Goal: Task Accomplishment & Management: Use online tool/utility

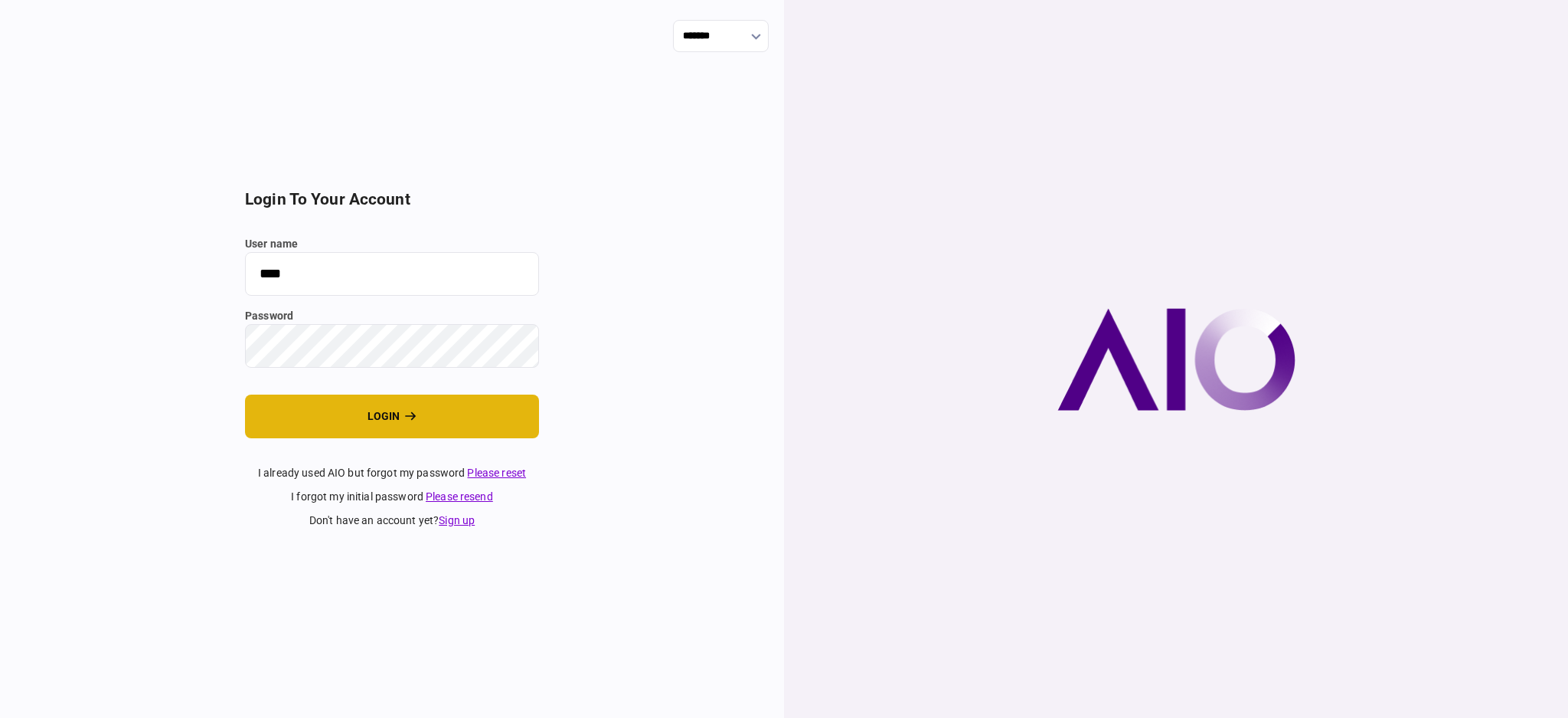
click at [331, 428] on button "login" at bounding box center [392, 416] width 294 height 43
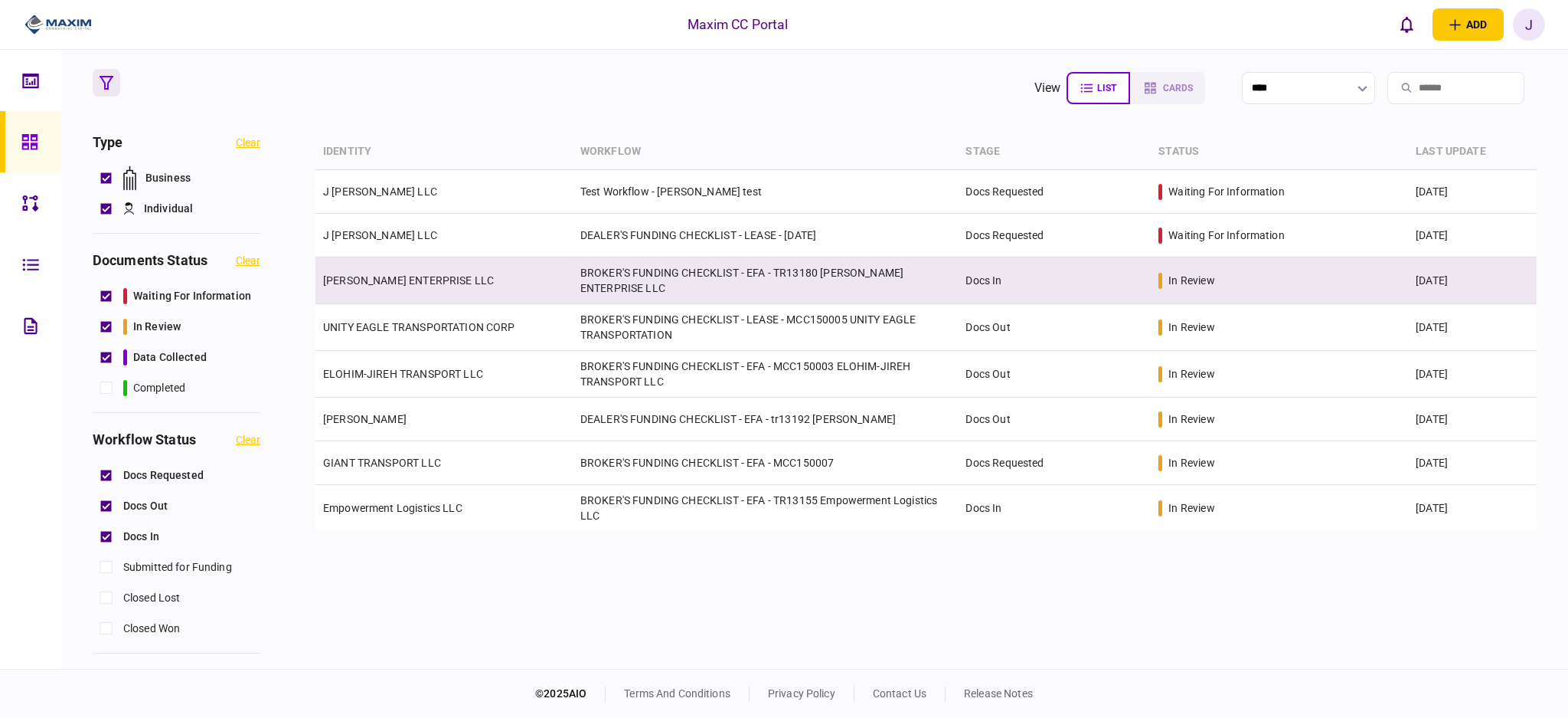
click at [654, 285] on td "BROKER'S FUNDING CHECKLIST - EFA - TR13180 KELLOGG ENTERPRISE LLC" at bounding box center [765, 280] width 386 height 47
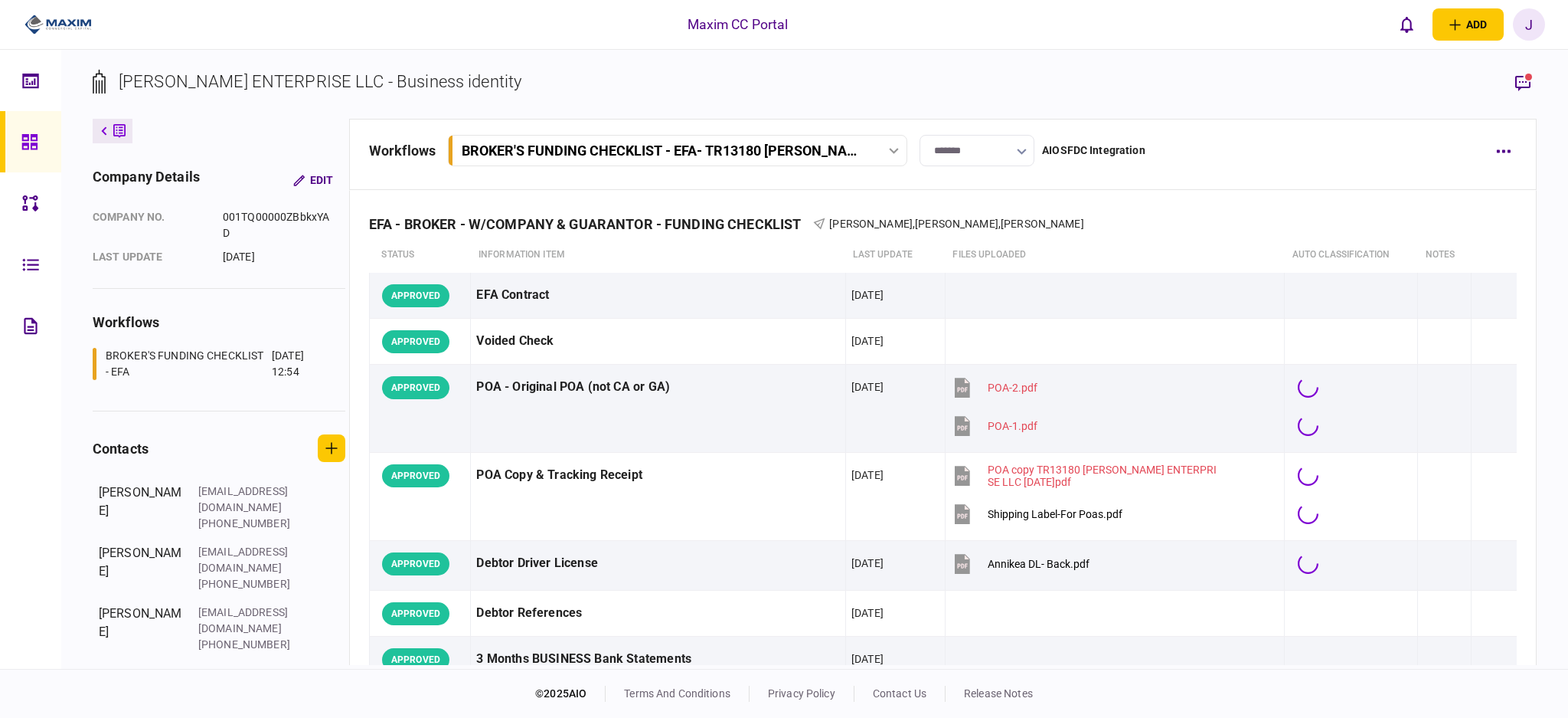
click at [1020, 163] on input "*******" at bounding box center [976, 150] width 115 height 31
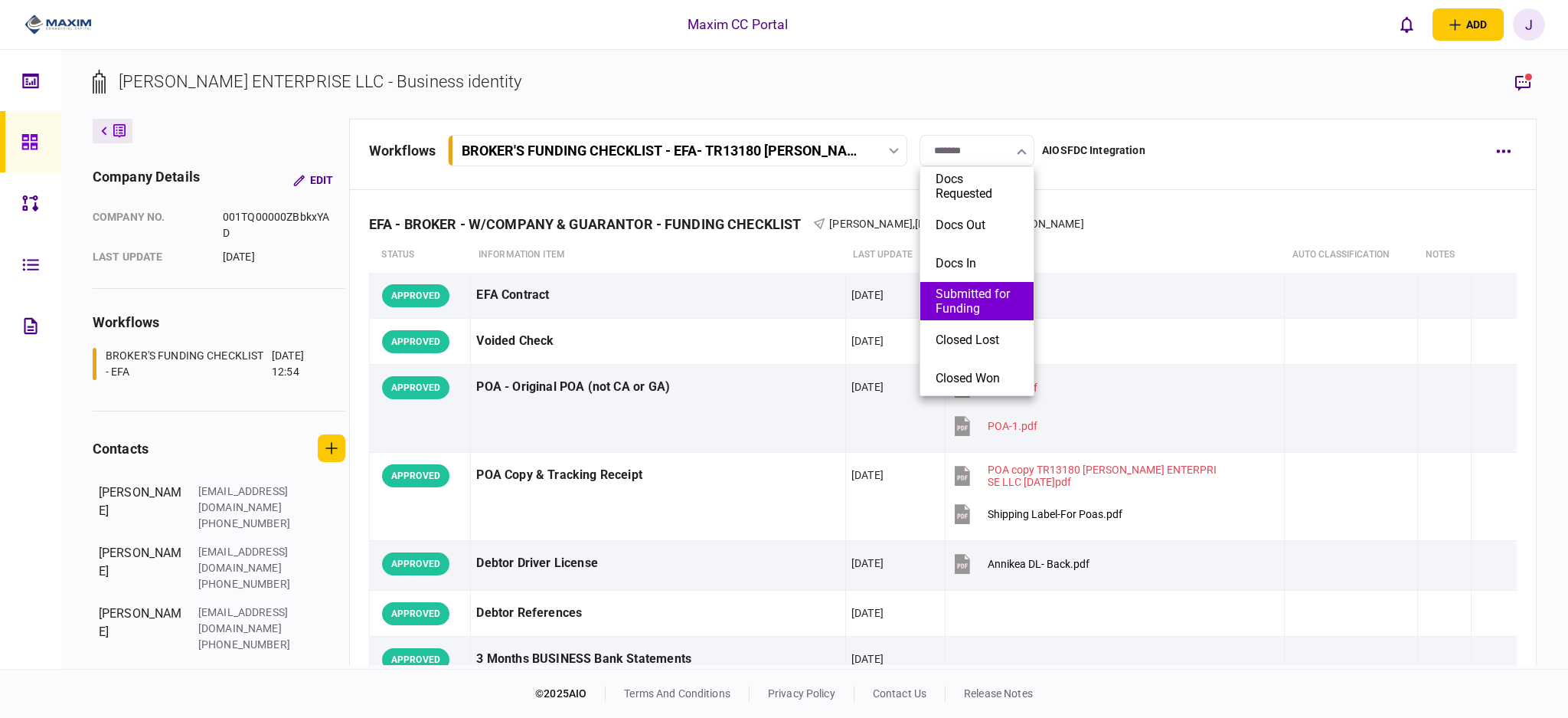
click at [963, 306] on button "Submitted for Funding" at bounding box center [977, 301] width 83 height 29
type input "**********"
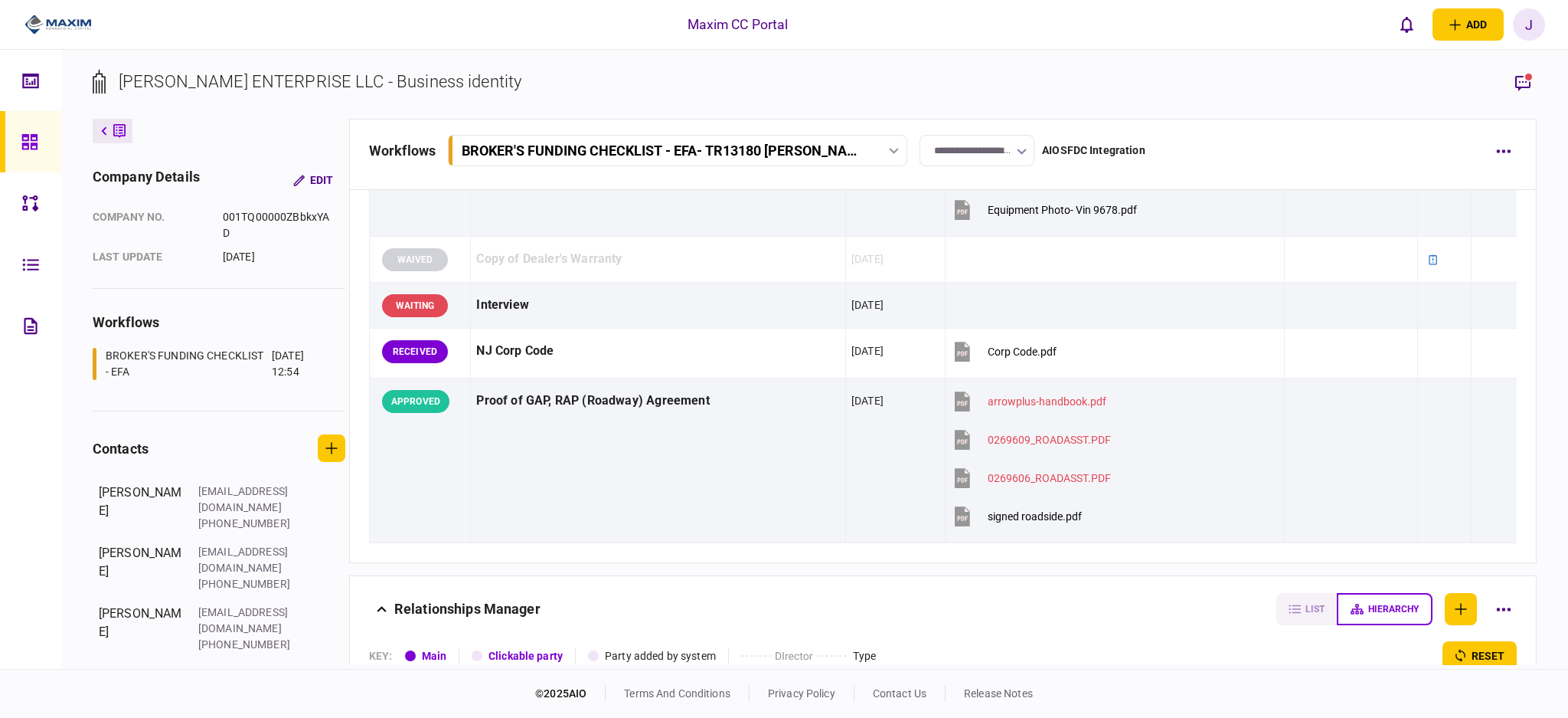
scroll to position [2145, 0]
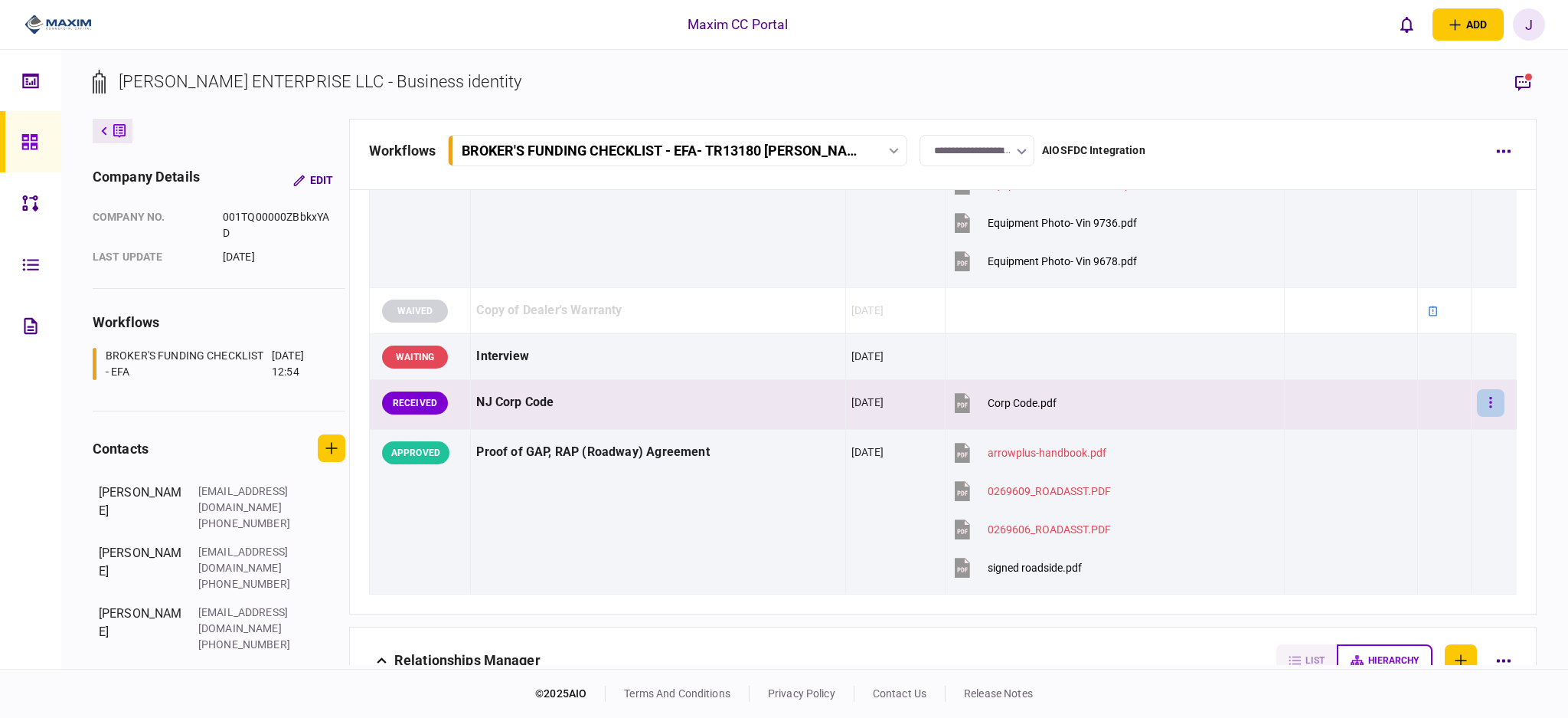
click at [1477, 411] on button "button" at bounding box center [1491, 403] width 27 height 27
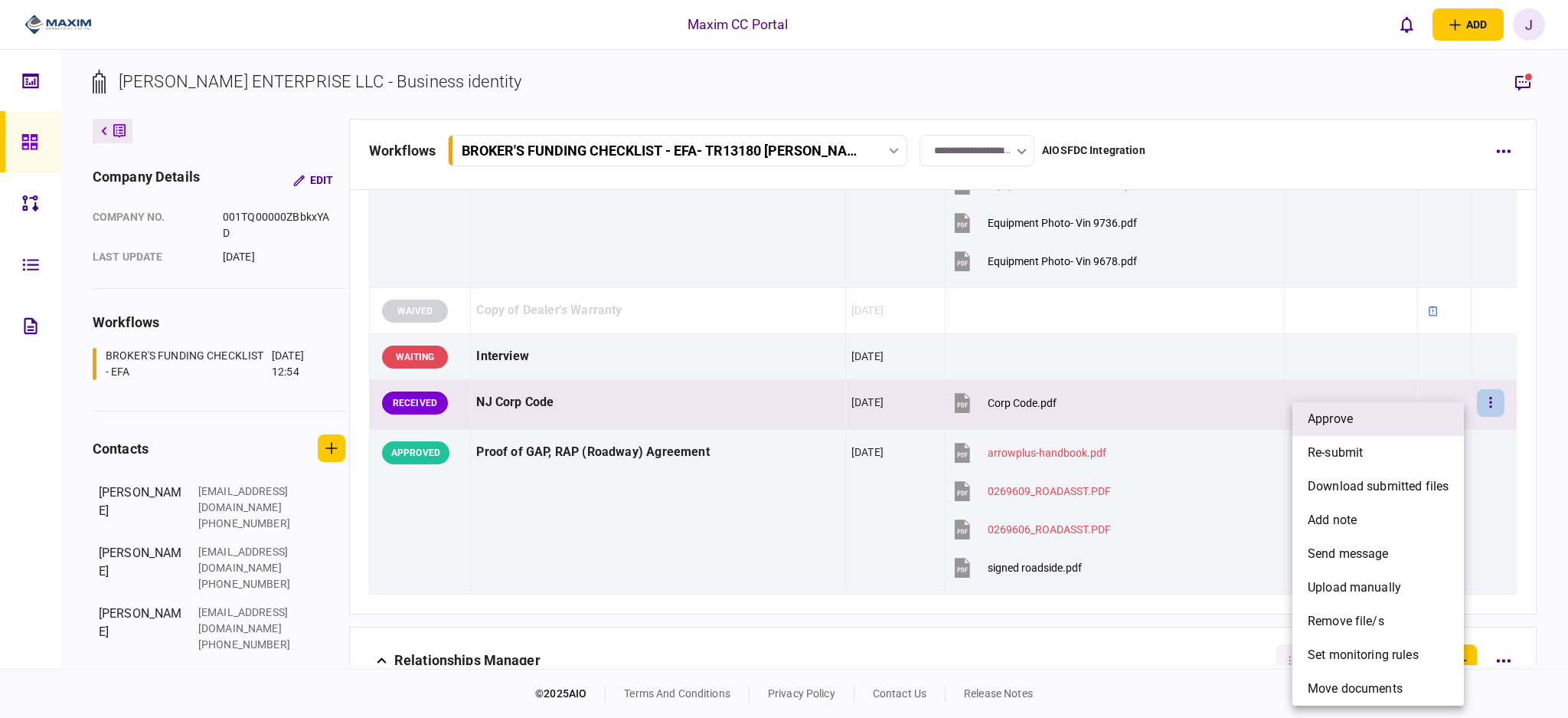
click at [1368, 421] on li "approve" at bounding box center [1379, 419] width 172 height 34
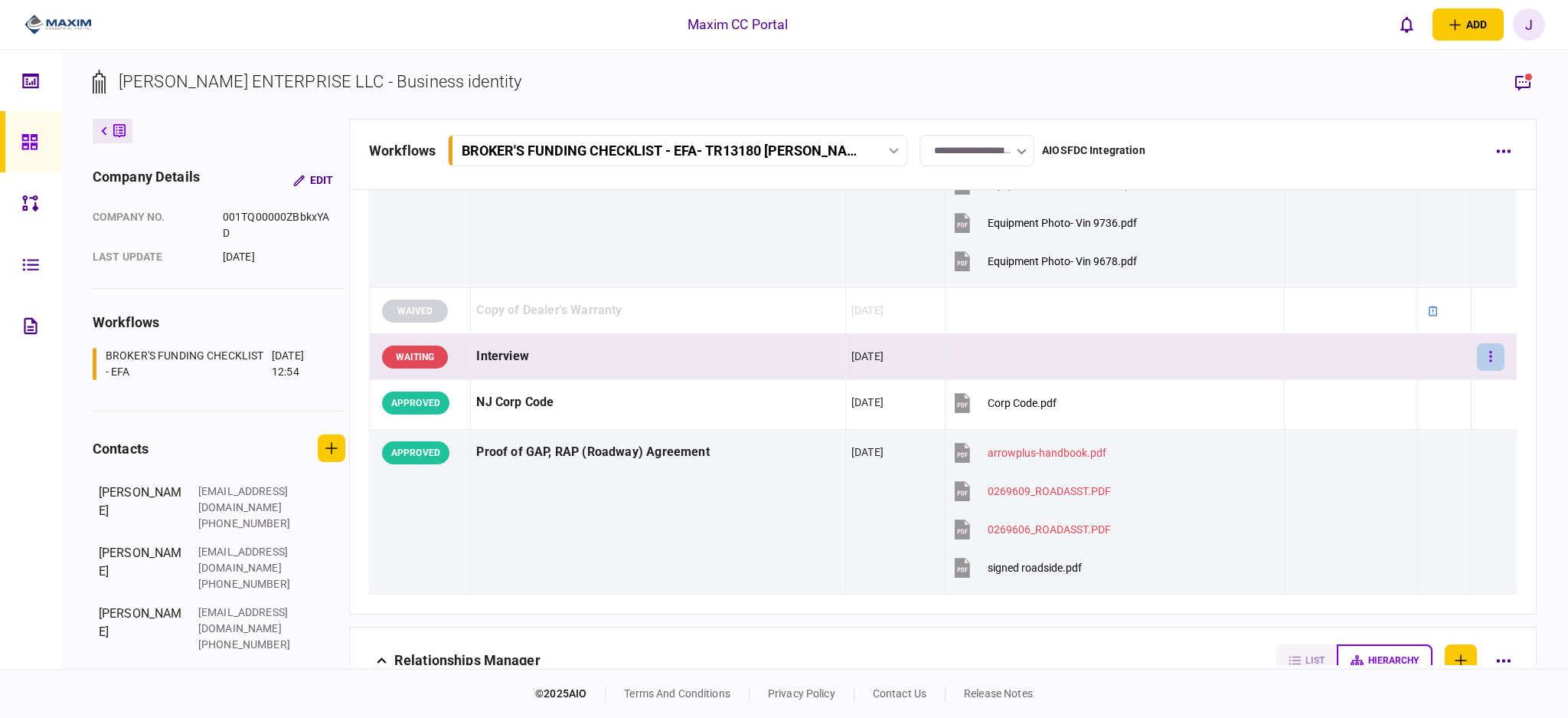
click at [1490, 356] on button "button" at bounding box center [1491, 357] width 27 height 27
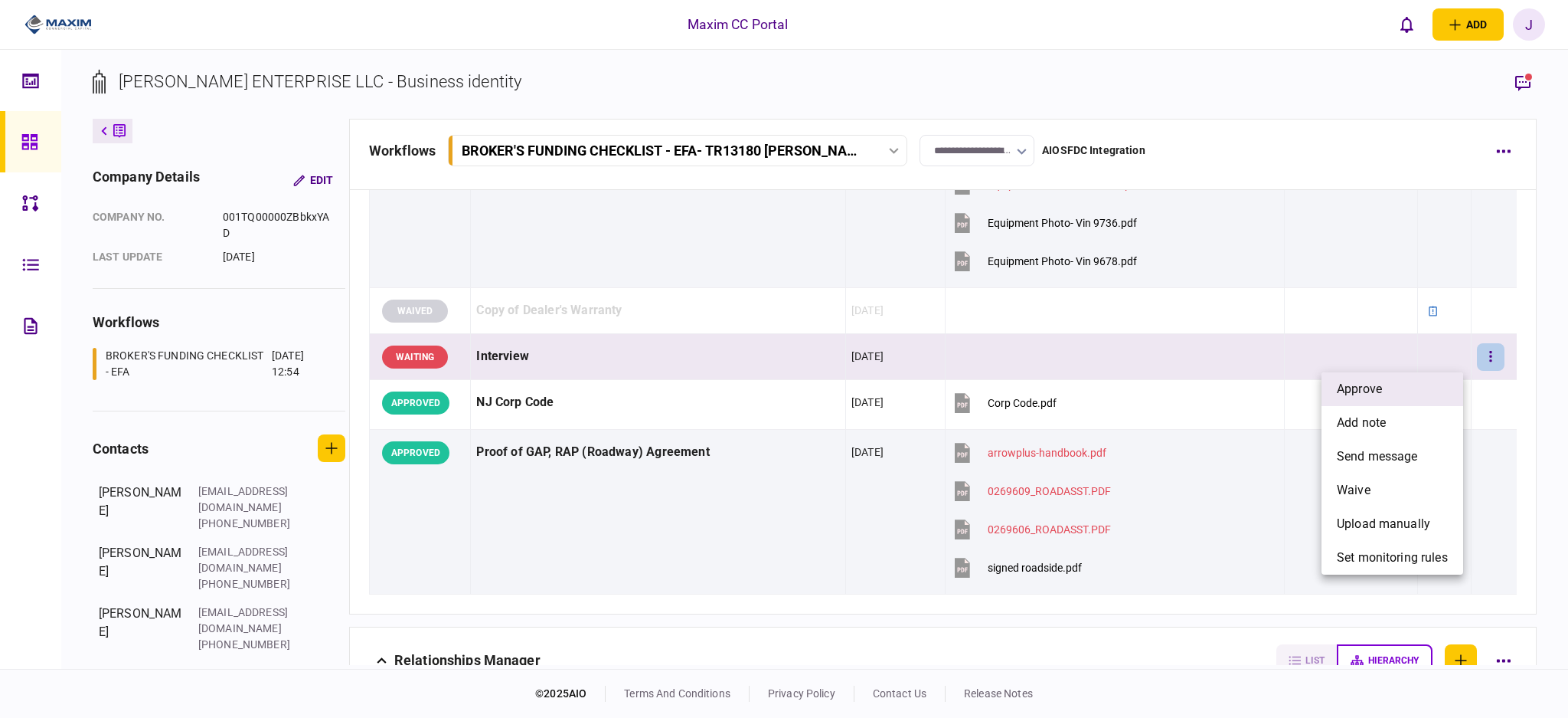
click at [1393, 393] on li "approve" at bounding box center [1392, 390] width 141 height 34
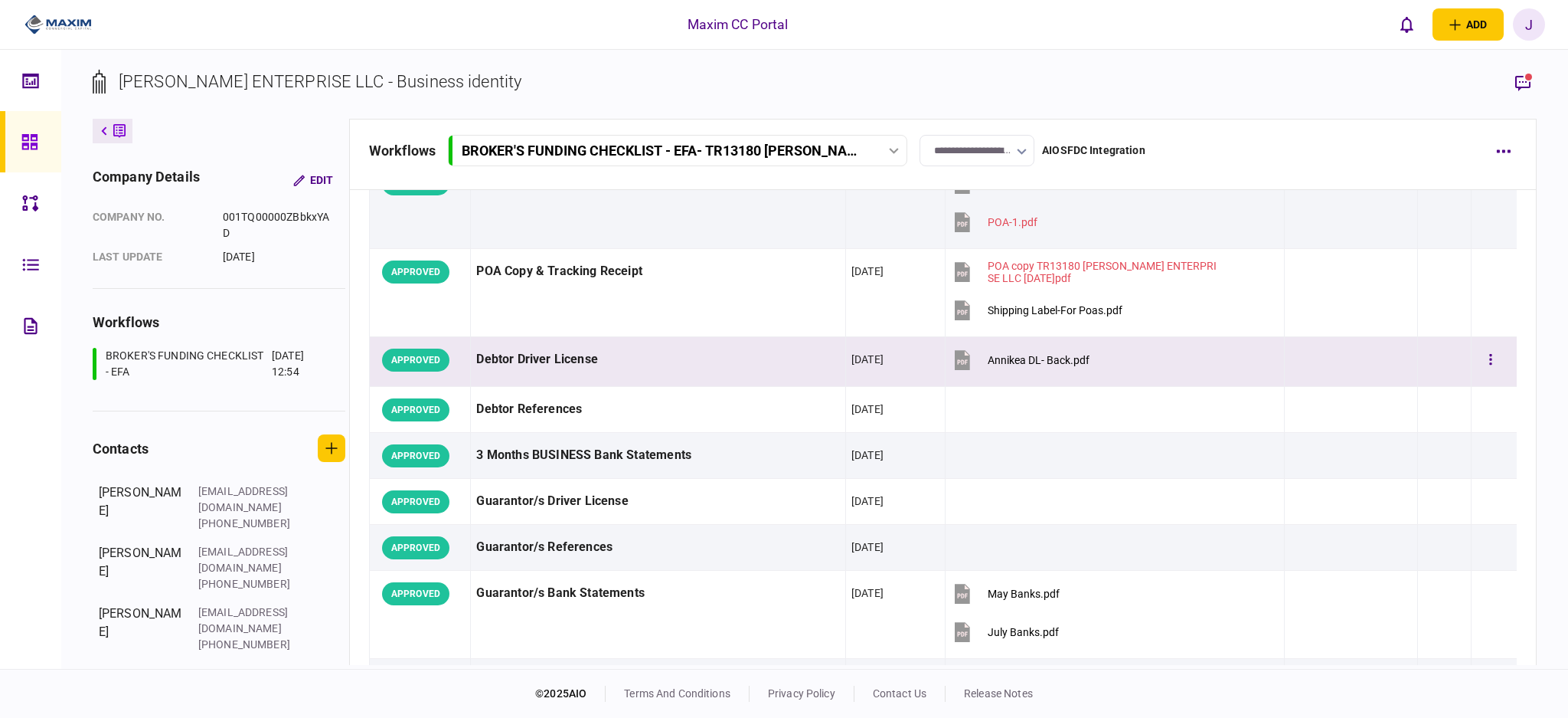
scroll to position [0, 0]
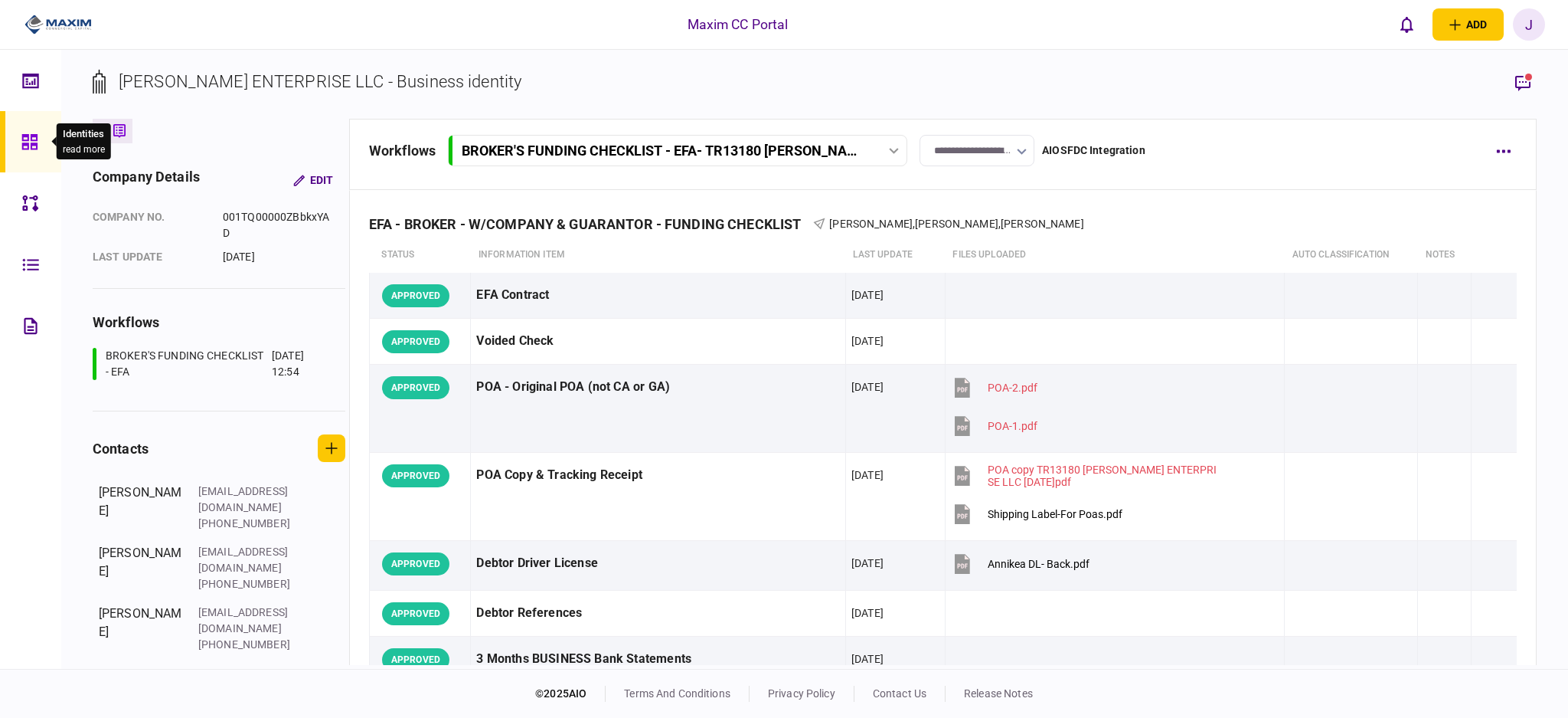
click at [32, 138] on icon at bounding box center [30, 142] width 17 height 18
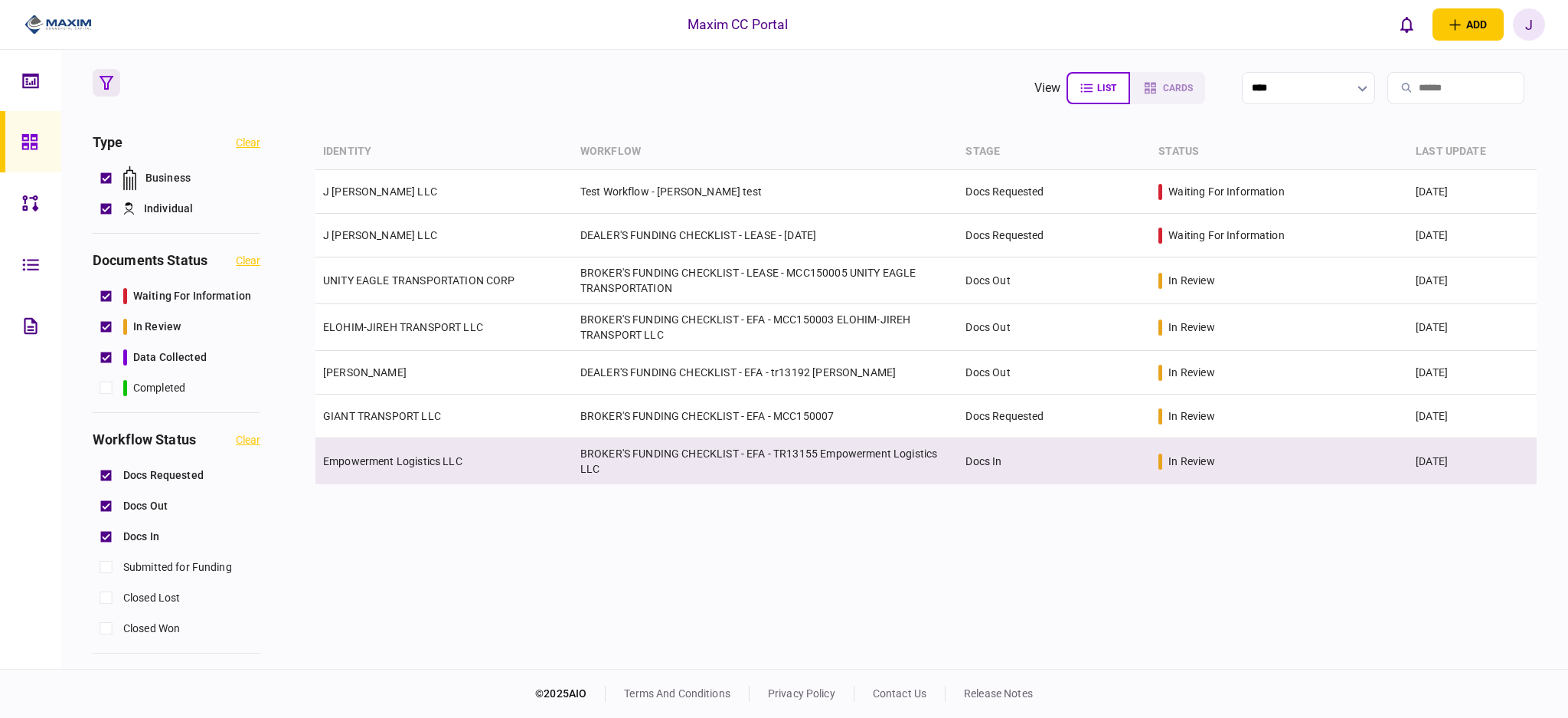
click at [601, 467] on td "BROKER'S FUNDING CHECKLIST - EFA - TR13155 Empowerment Logistics LLC" at bounding box center [765, 461] width 386 height 46
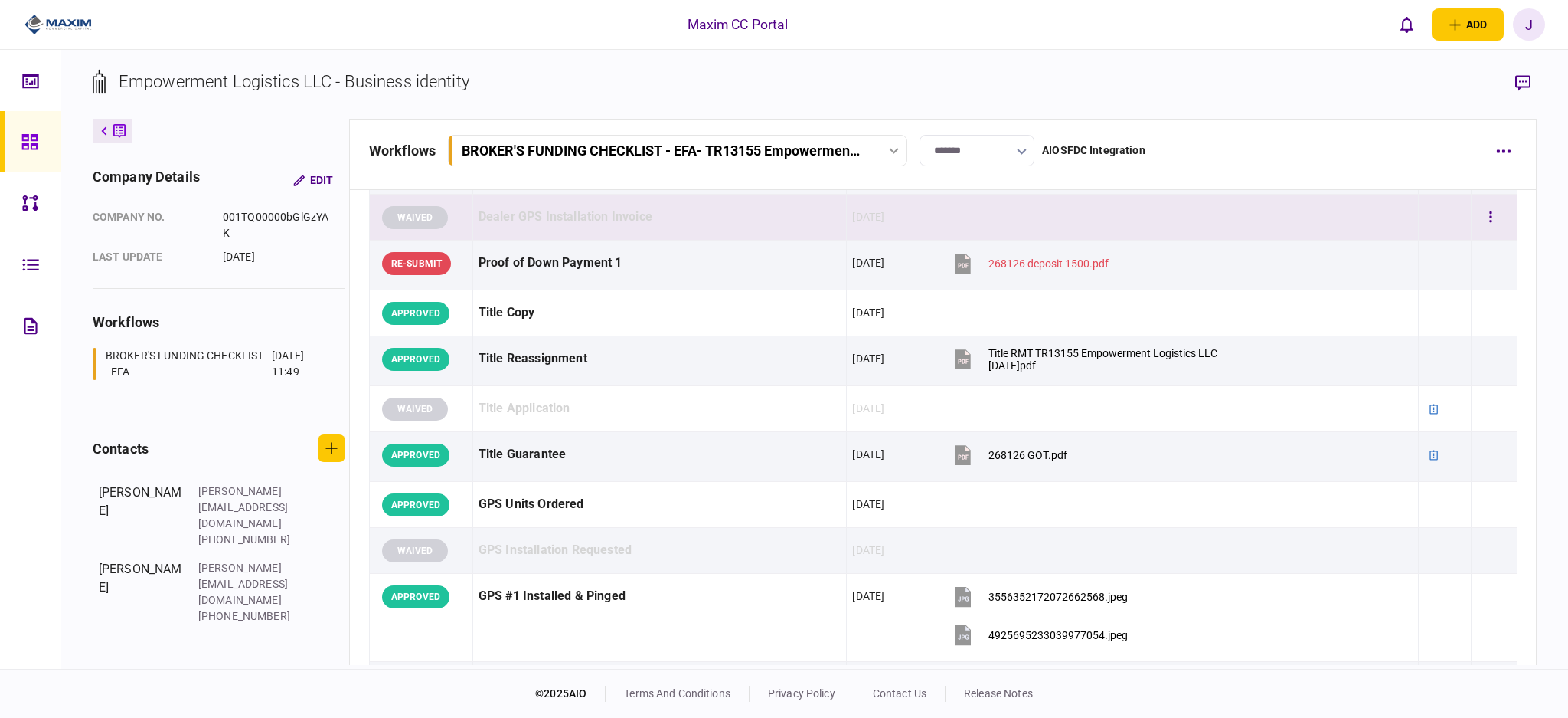
scroll to position [920, 0]
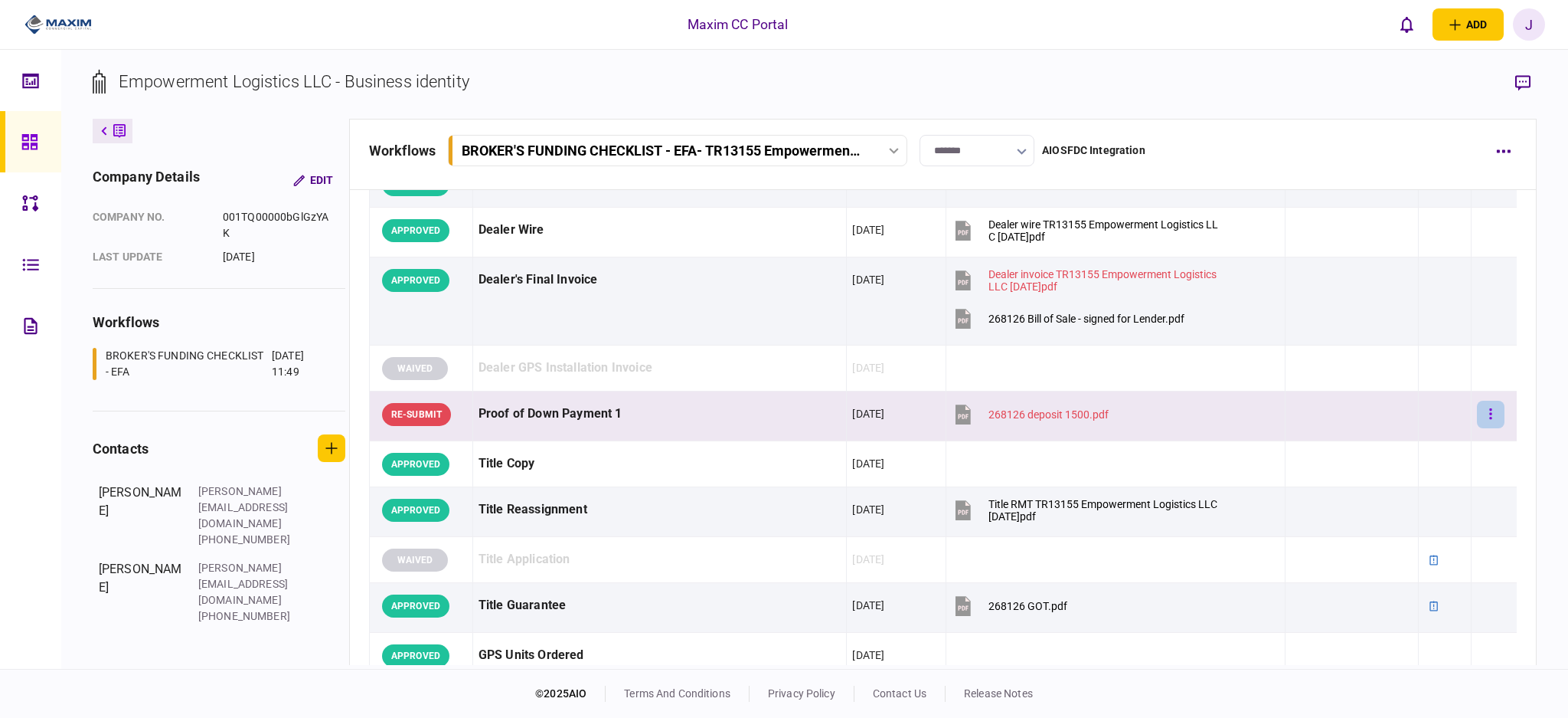
click at [1484, 413] on button "button" at bounding box center [1491, 414] width 27 height 27
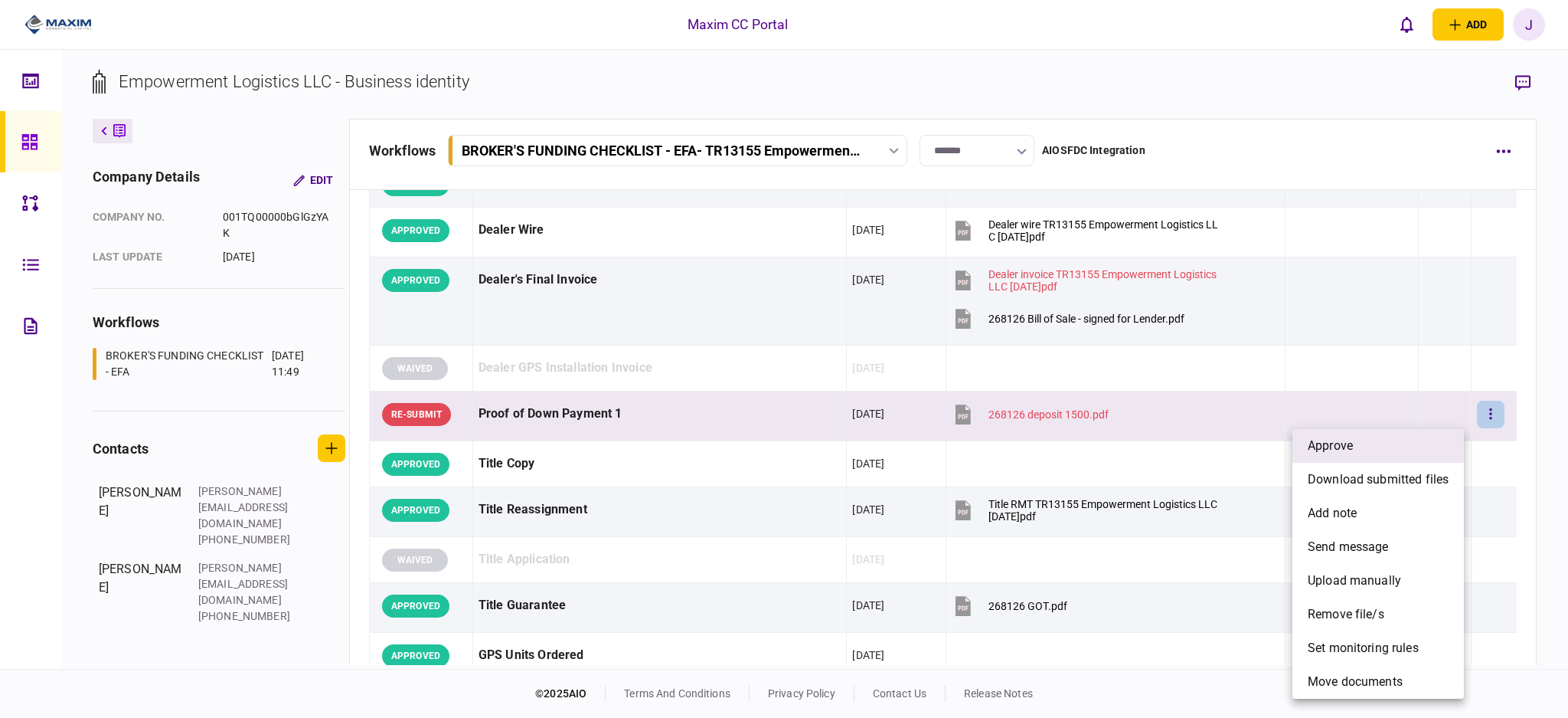
click at [1395, 451] on li "approve" at bounding box center [1379, 446] width 172 height 34
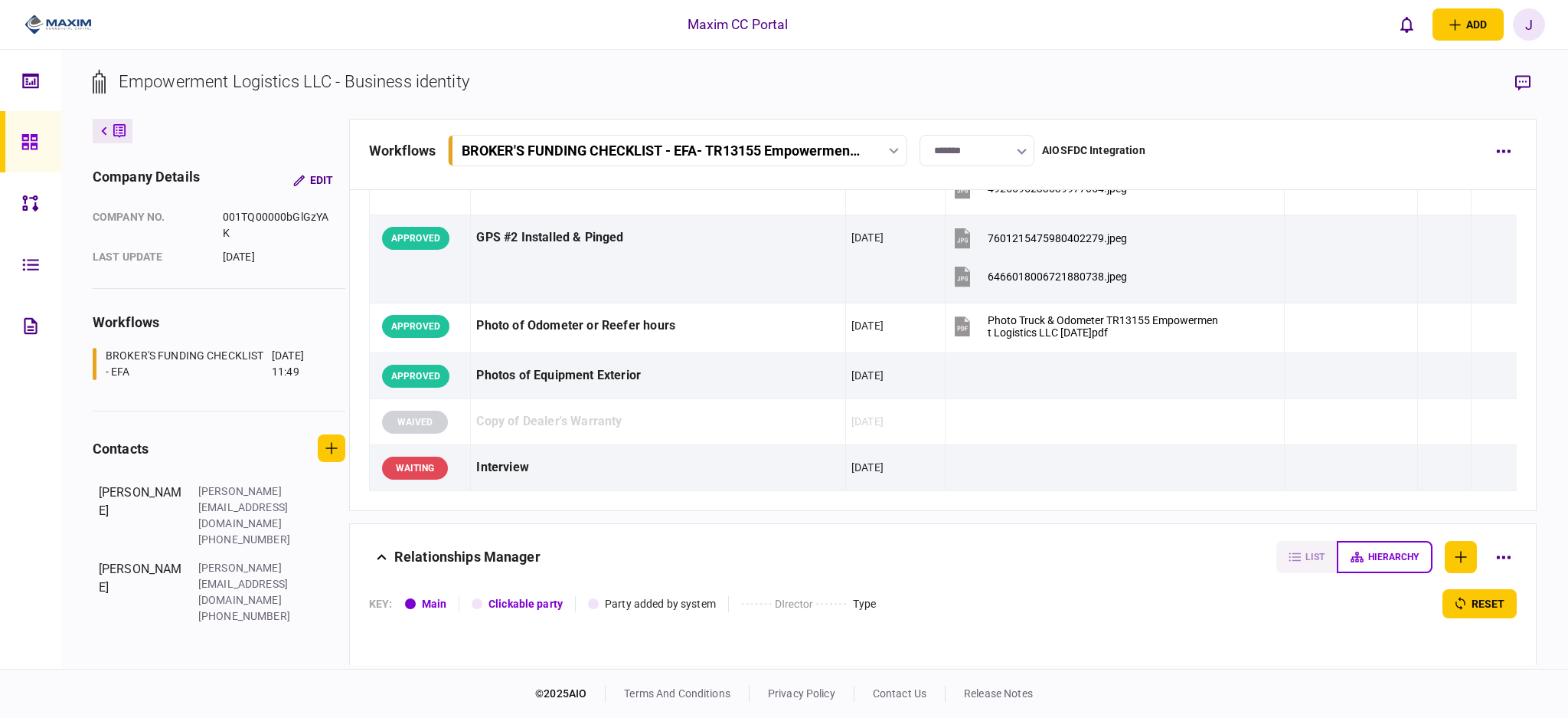
scroll to position [1634, 0]
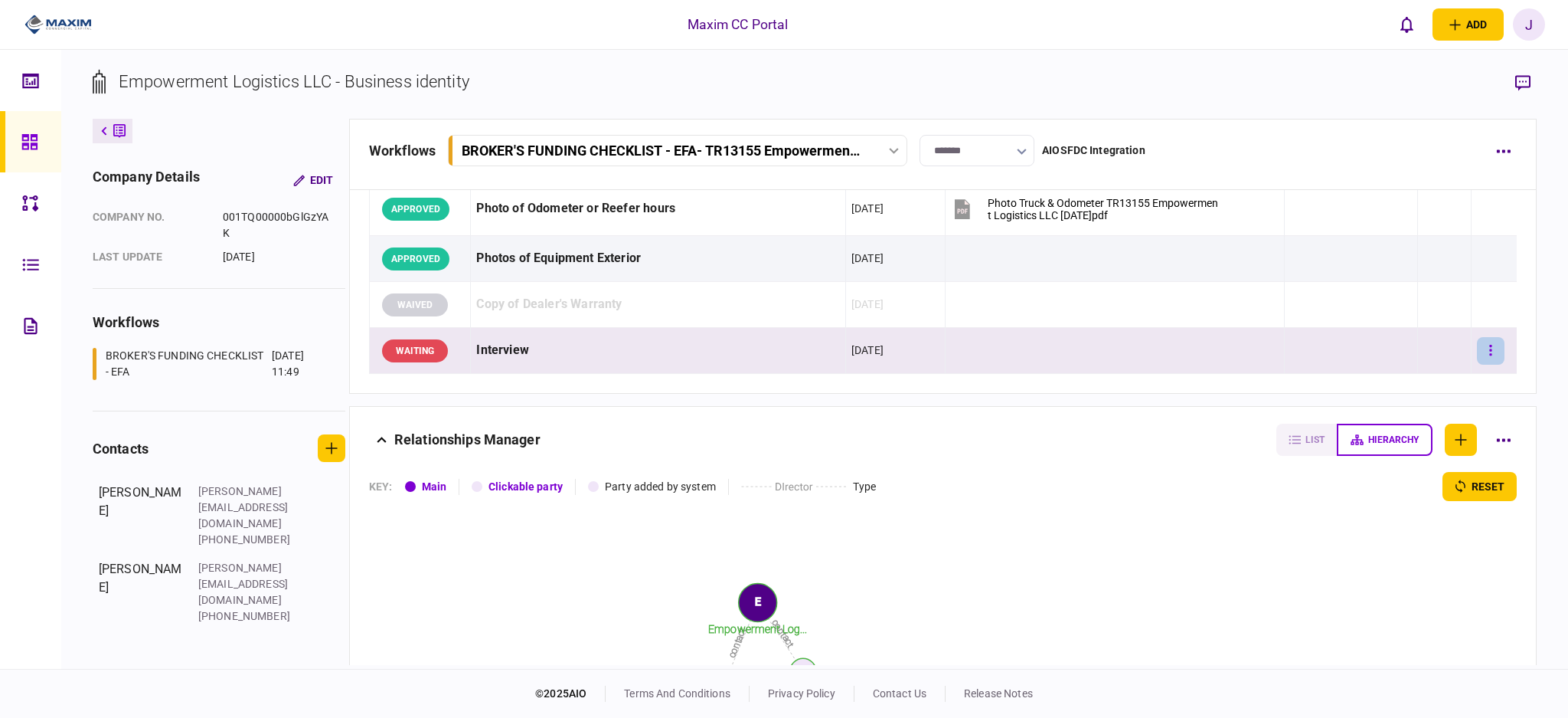
click at [1477, 356] on button "button" at bounding box center [1491, 351] width 27 height 27
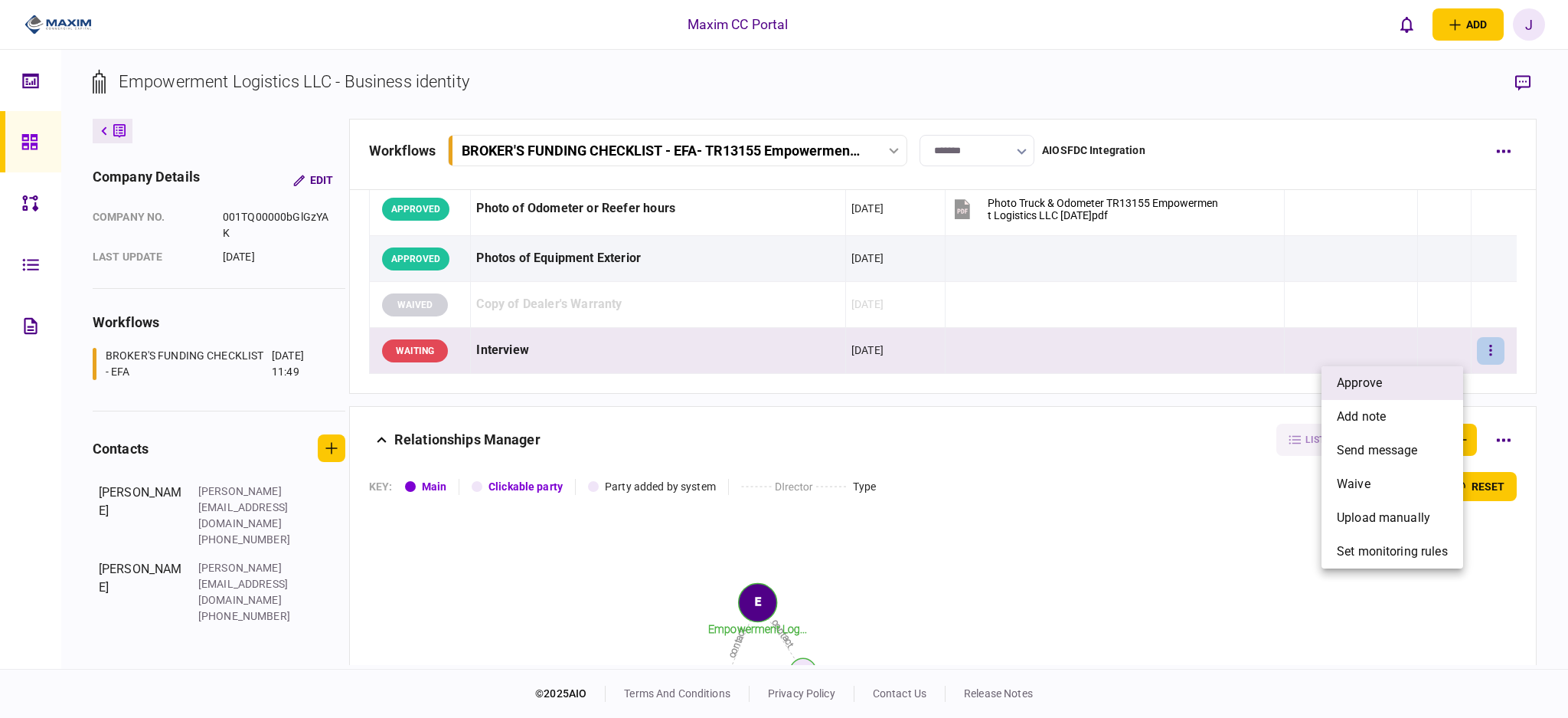
click at [1415, 378] on li "approve" at bounding box center [1392, 383] width 141 height 34
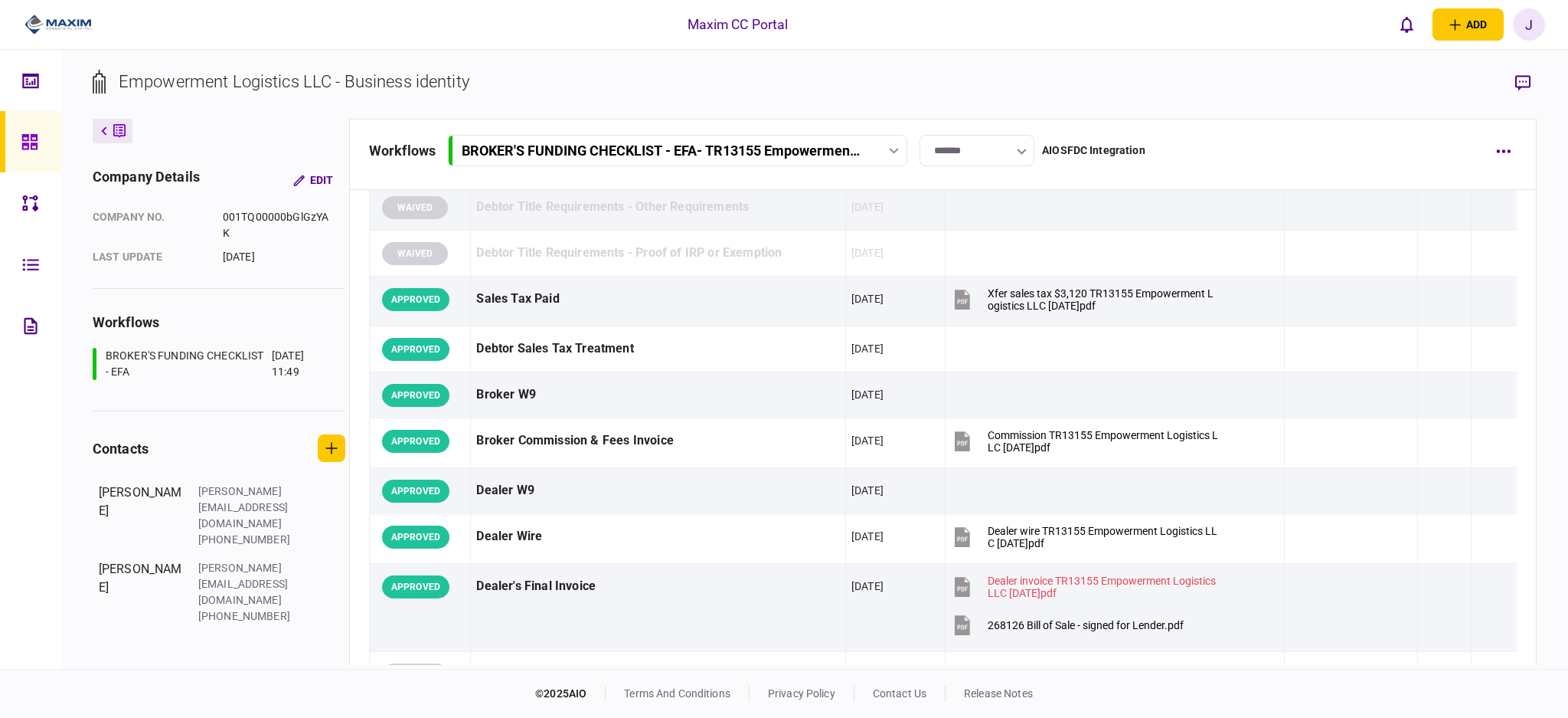
scroll to position [0, 0]
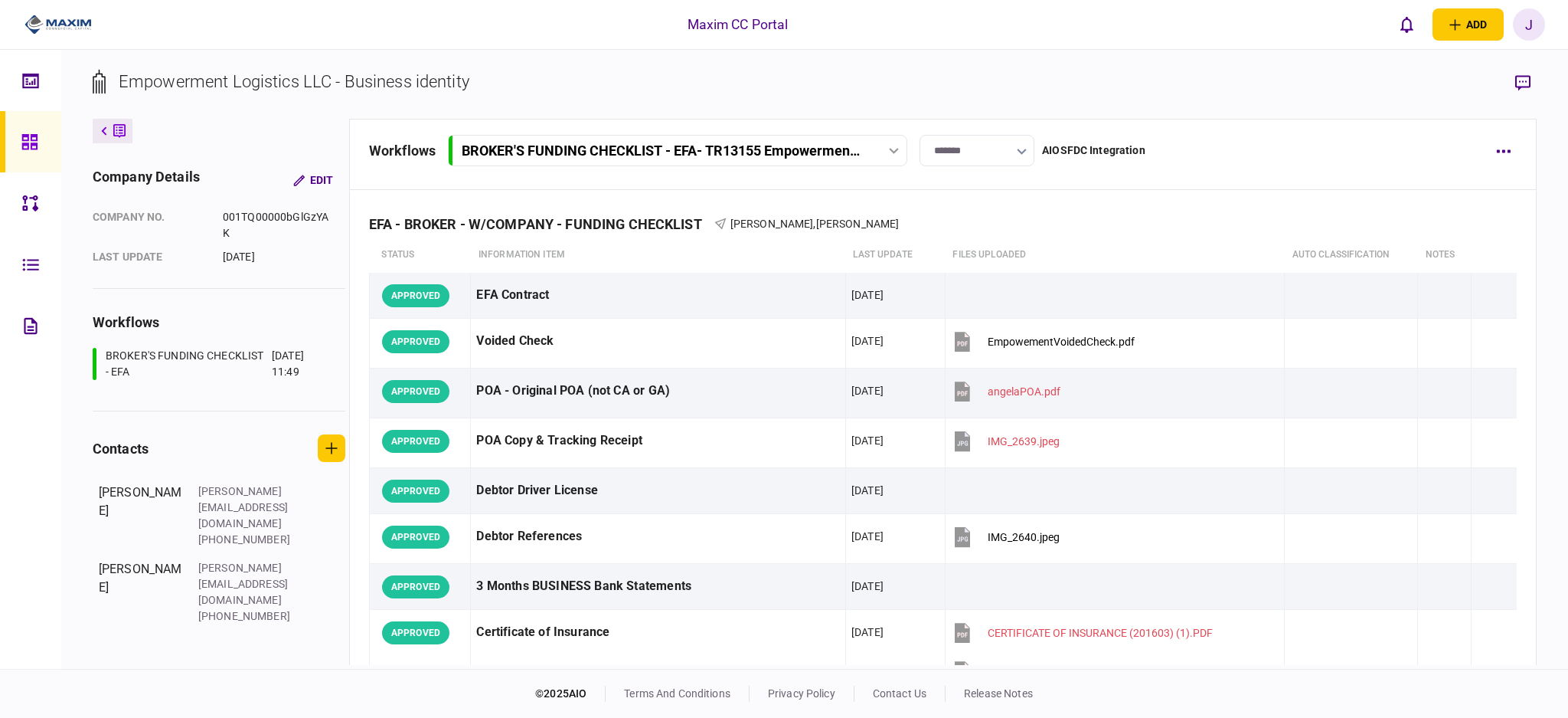
click at [1001, 158] on input "*******" at bounding box center [976, 150] width 115 height 31
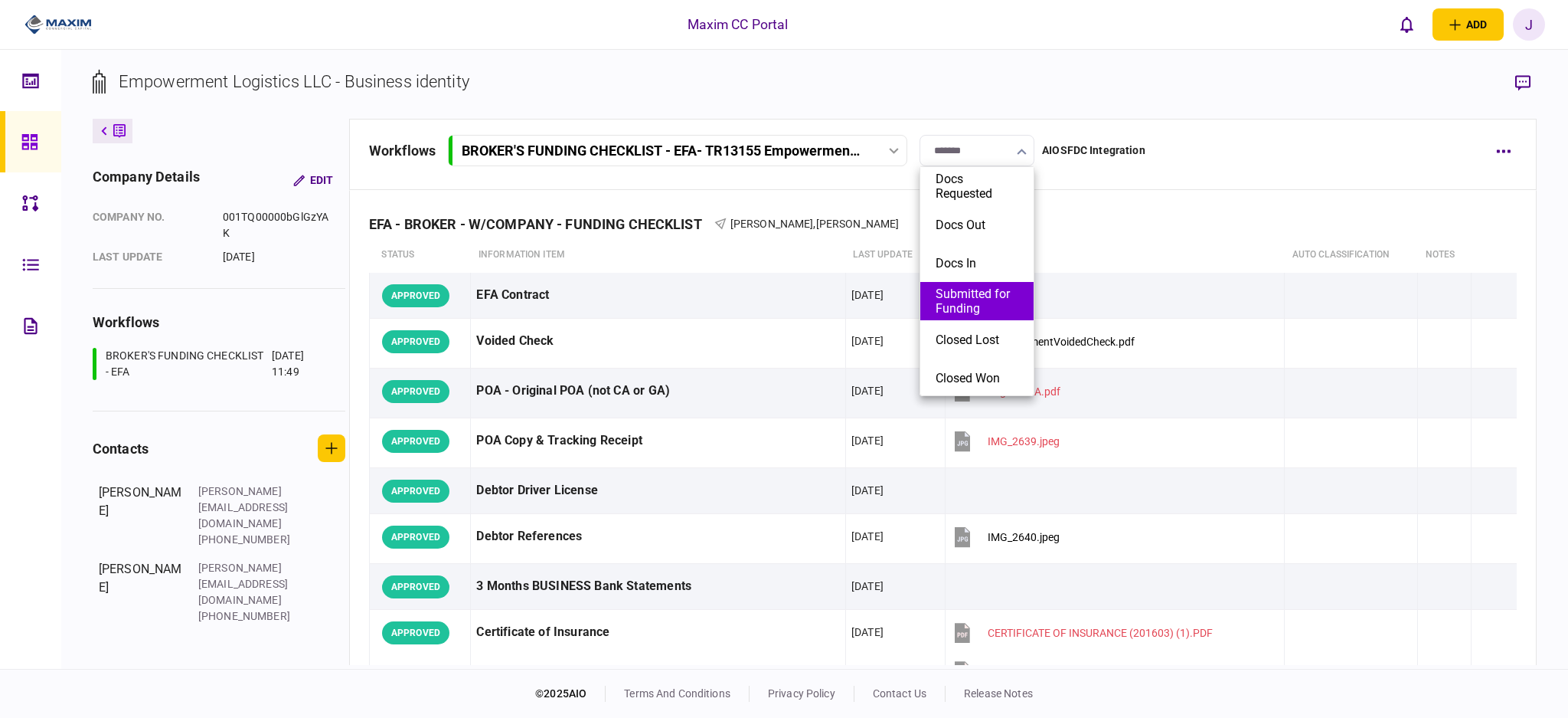
click at [987, 300] on button "Submitted for Funding" at bounding box center [977, 301] width 83 height 29
type input "**********"
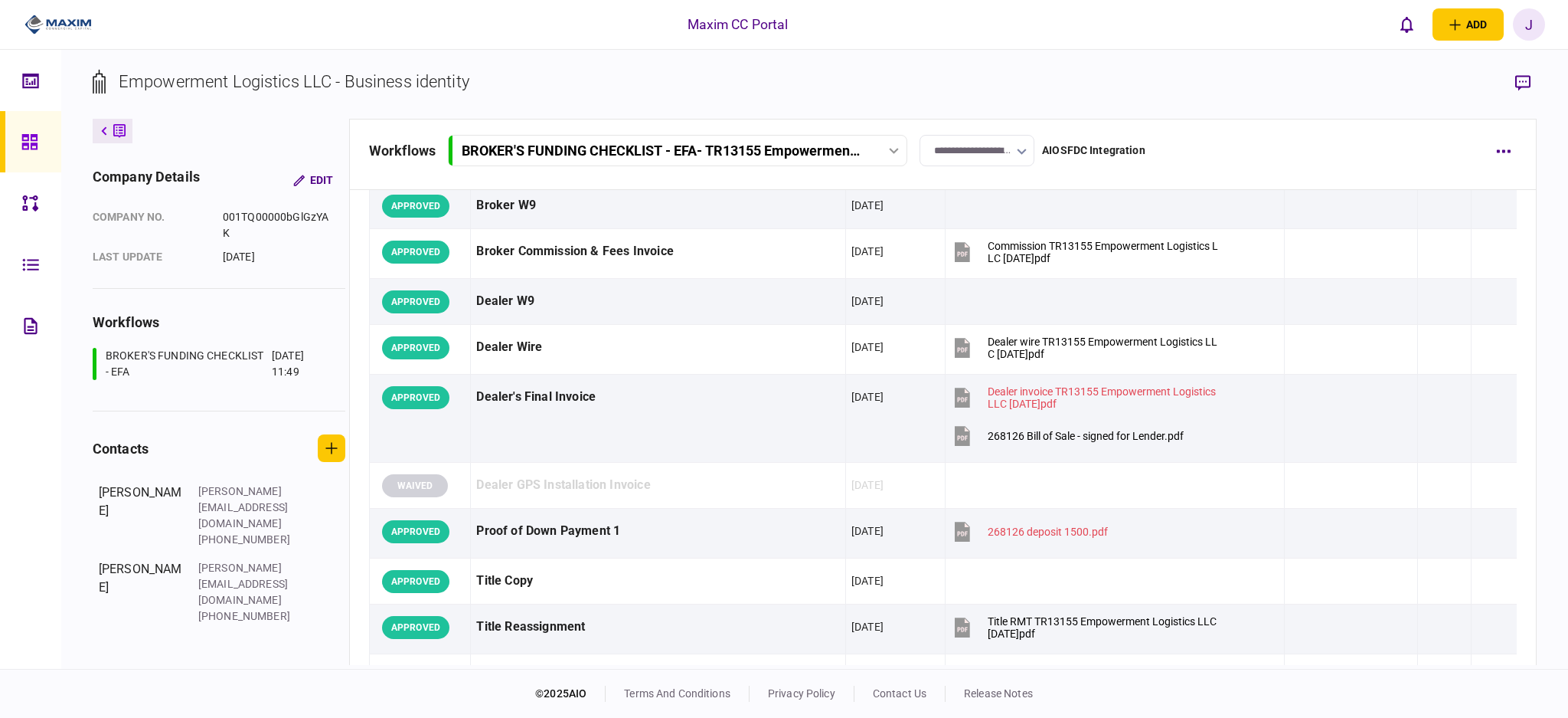
scroll to position [715, 0]
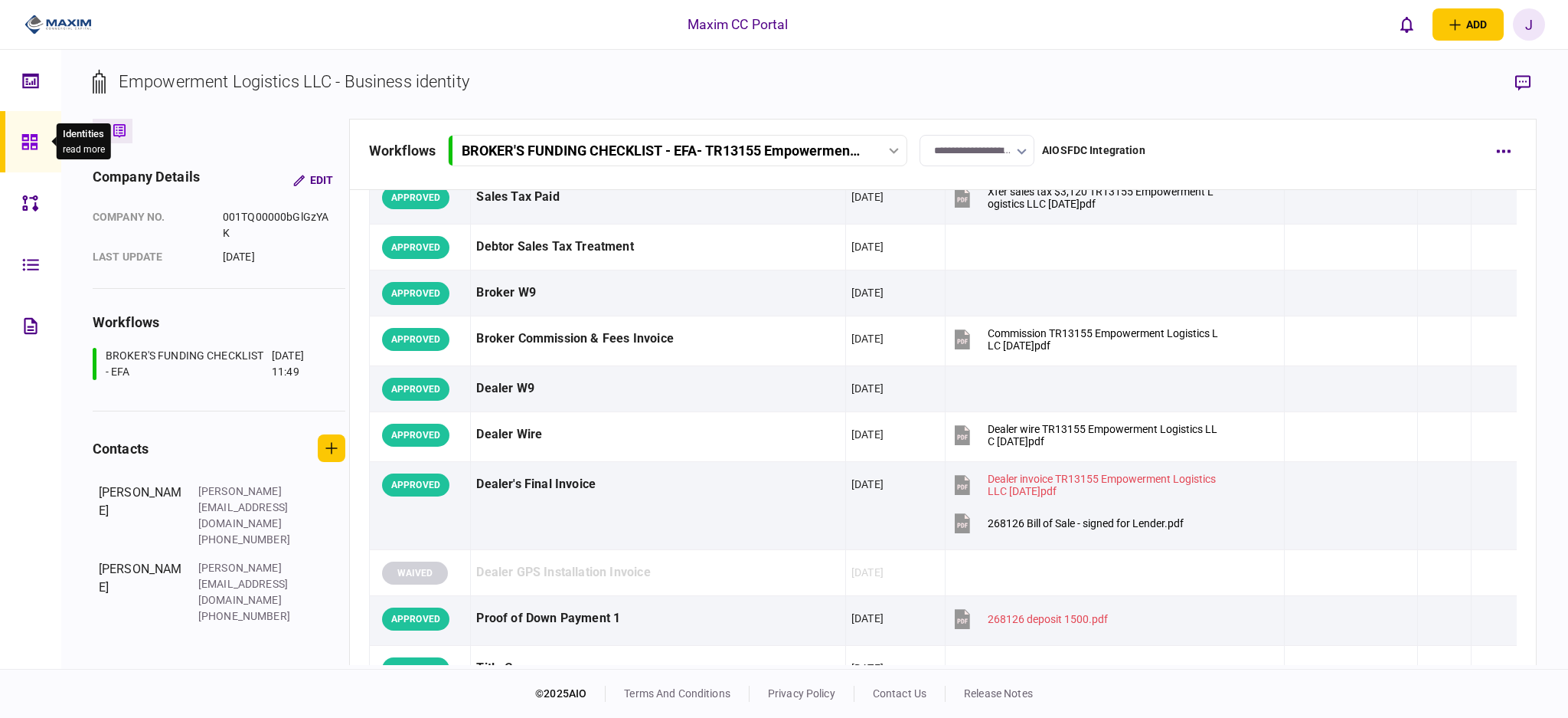
click at [26, 150] on icon at bounding box center [30, 142] width 17 height 18
